Goal: Find specific page/section: Find specific page/section

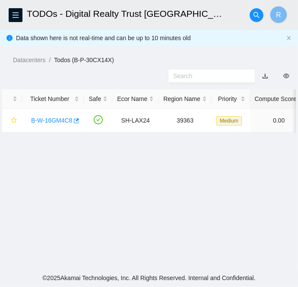
scroll to position [259, 0]
click at [47, 118] on link "B-W-16GM4C8" at bounding box center [51, 120] width 41 height 7
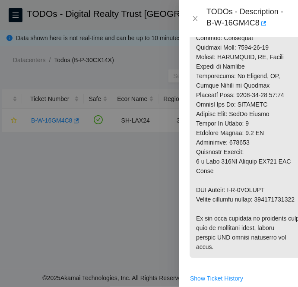
scroll to position [602, 0]
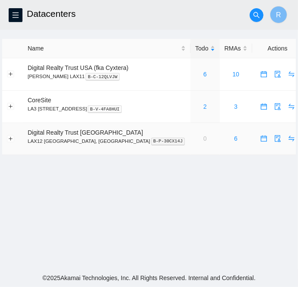
click at [203, 137] on link "0" at bounding box center [204, 138] width 3 height 7
